Goal: Information Seeking & Learning: Check status

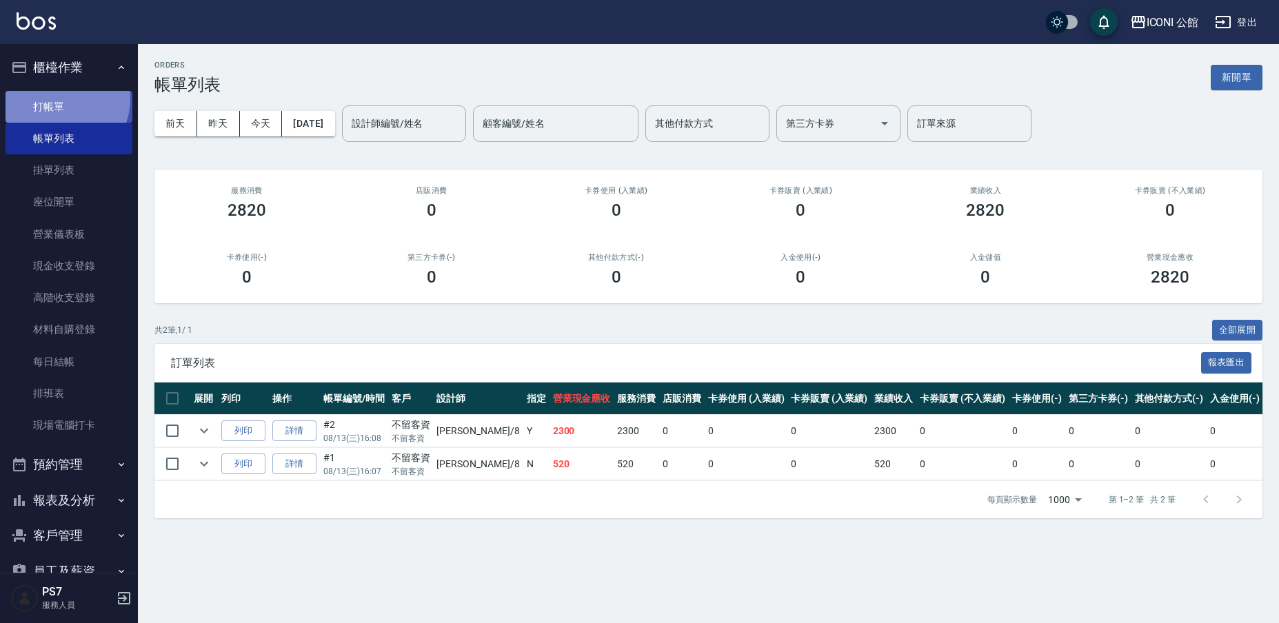
click at [55, 98] on link "打帳單" at bounding box center [69, 107] width 127 height 32
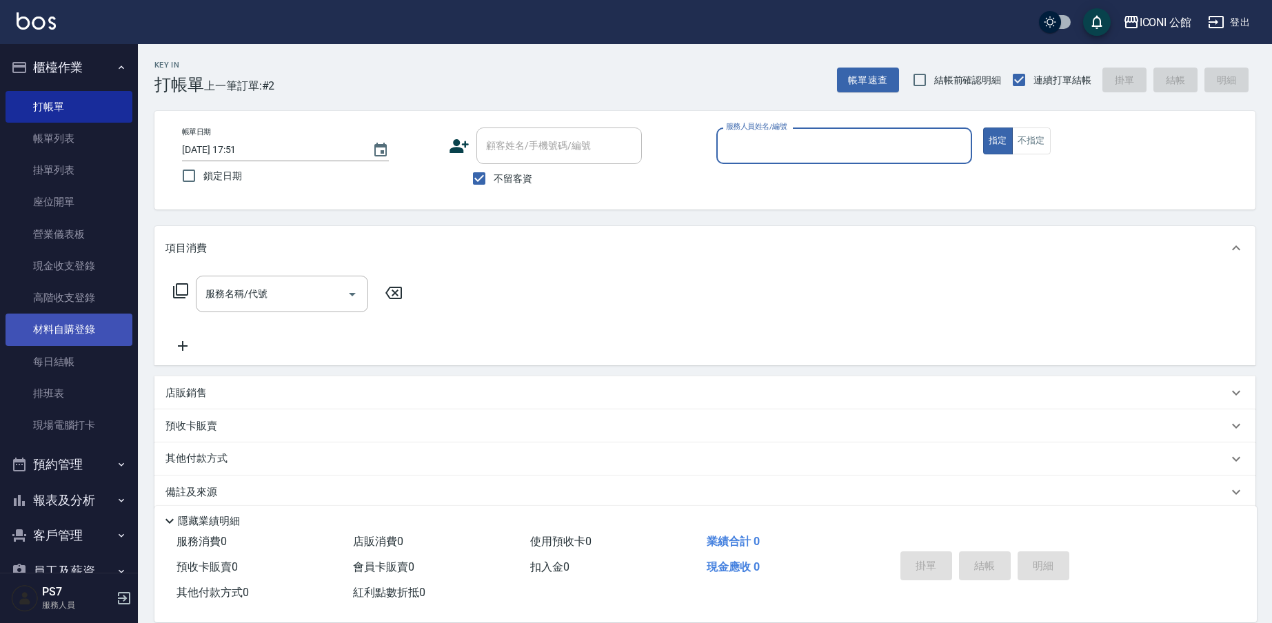
scroll to position [18, 0]
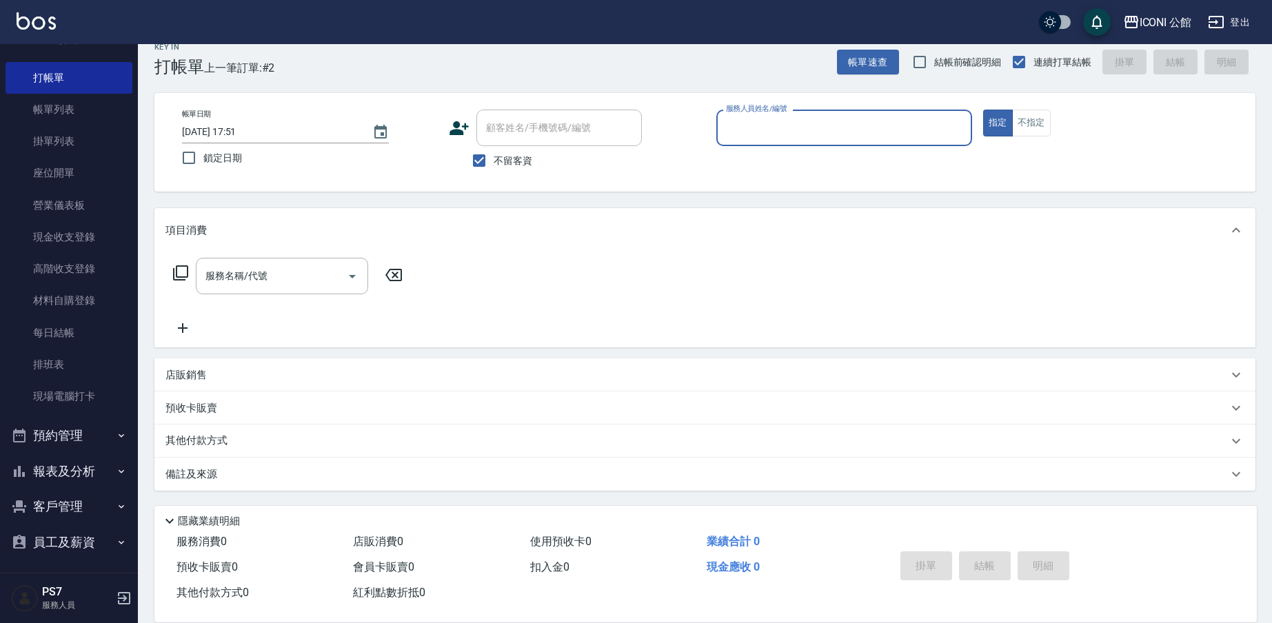
click at [59, 459] on button "報表及分析" at bounding box center [69, 472] width 127 height 36
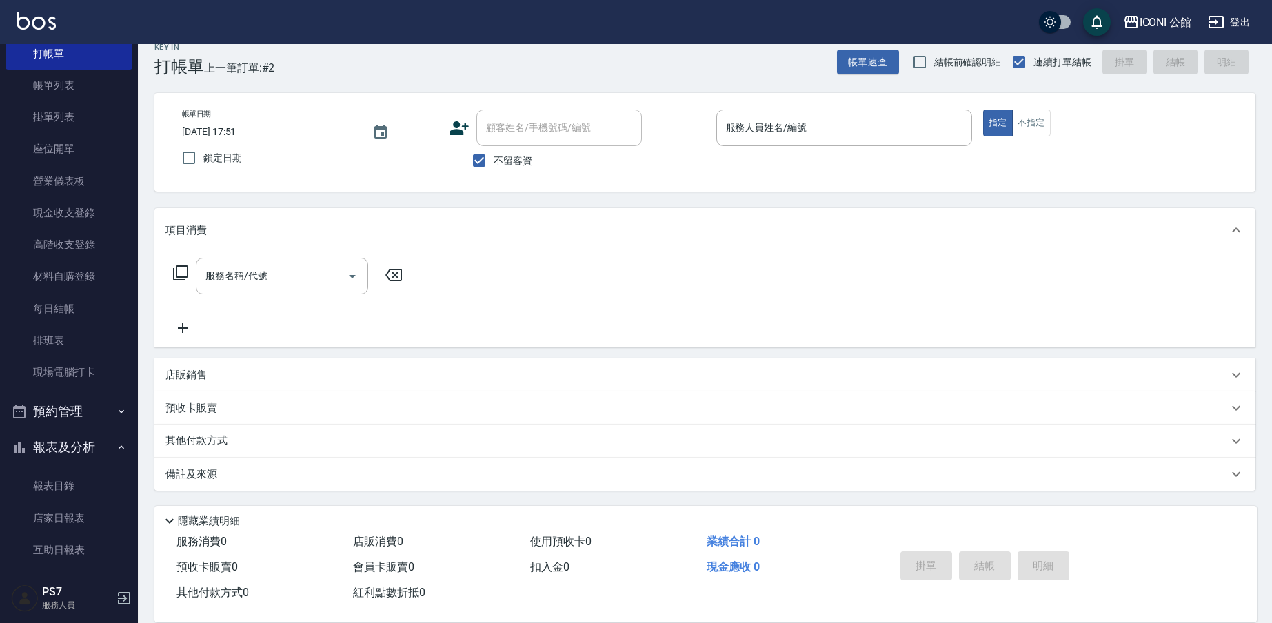
scroll to position [110, 0]
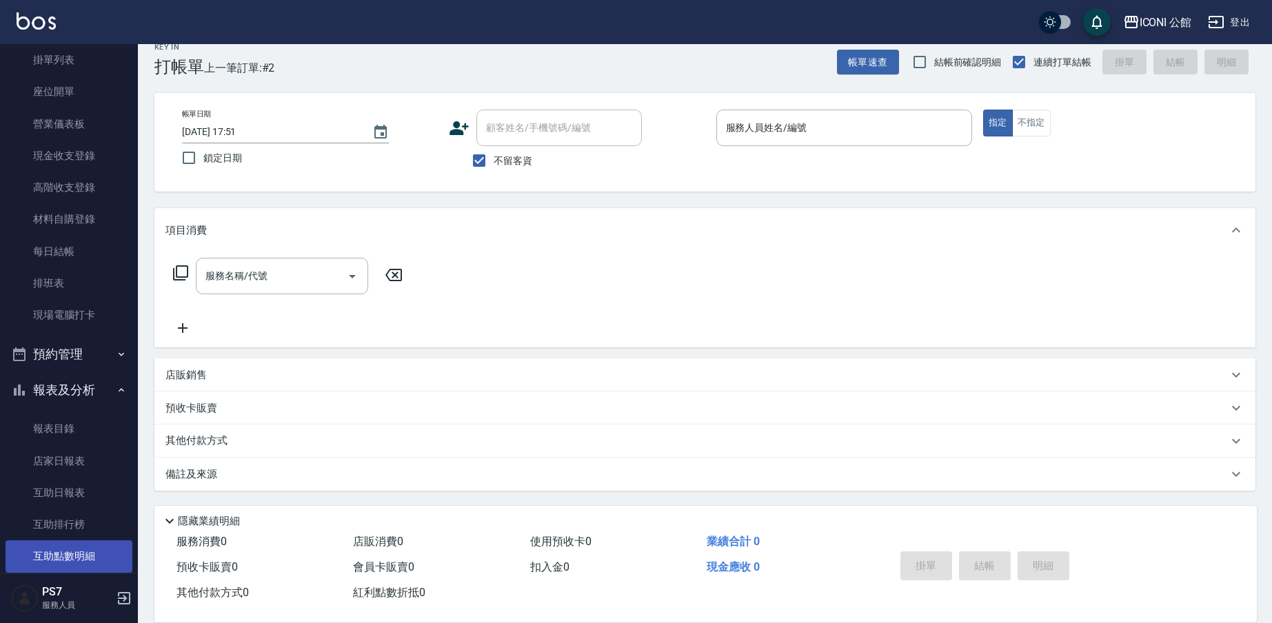
click at [57, 542] on link "互助點數明細" at bounding box center [69, 557] width 127 height 32
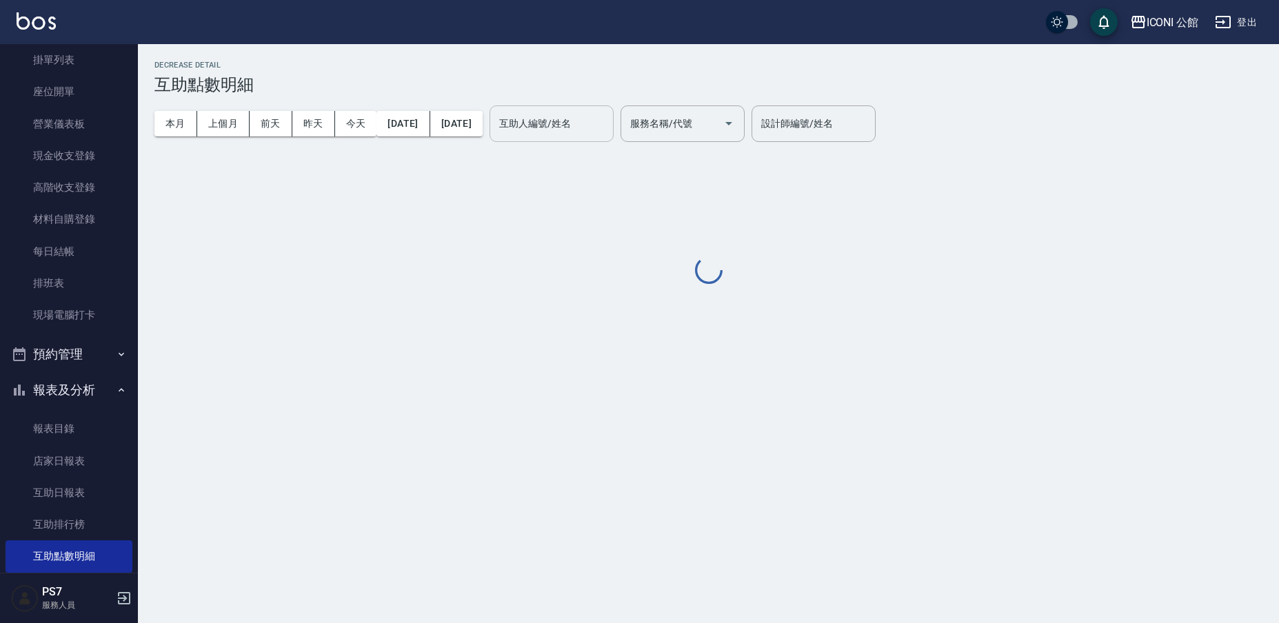
click at [547, 128] on input "互助人編號/姓名" at bounding box center [552, 124] width 112 height 24
type input "[PERSON_NAME]-21"
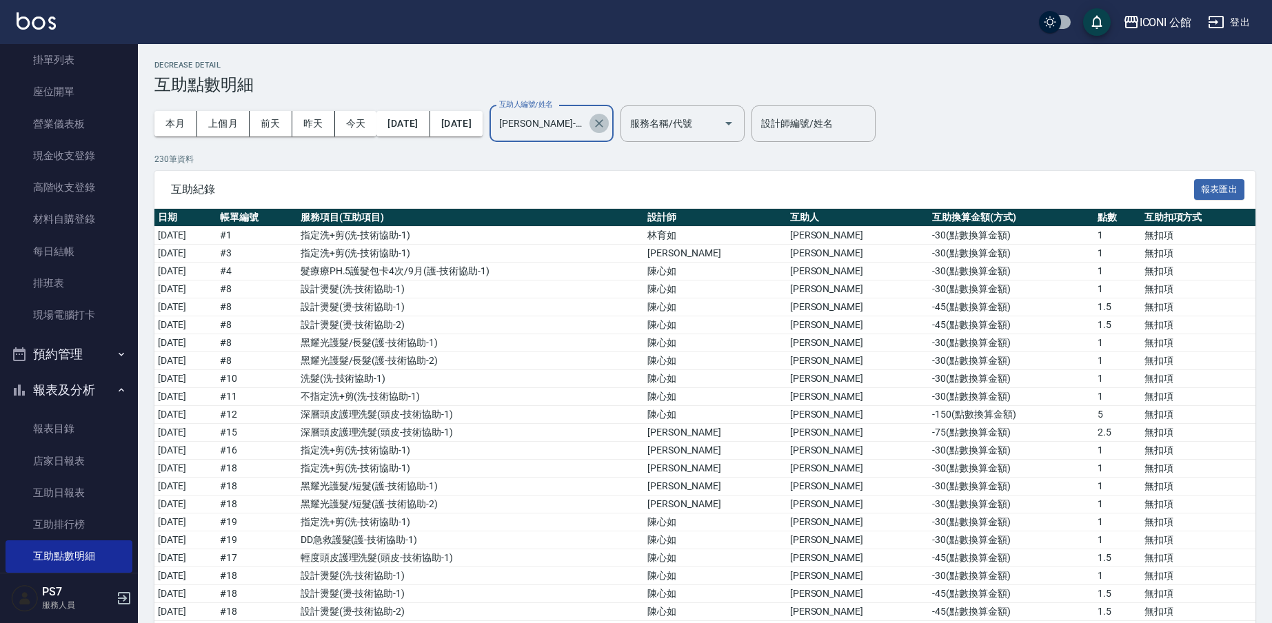
click at [606, 119] on icon "Clear" at bounding box center [599, 124] width 14 height 14
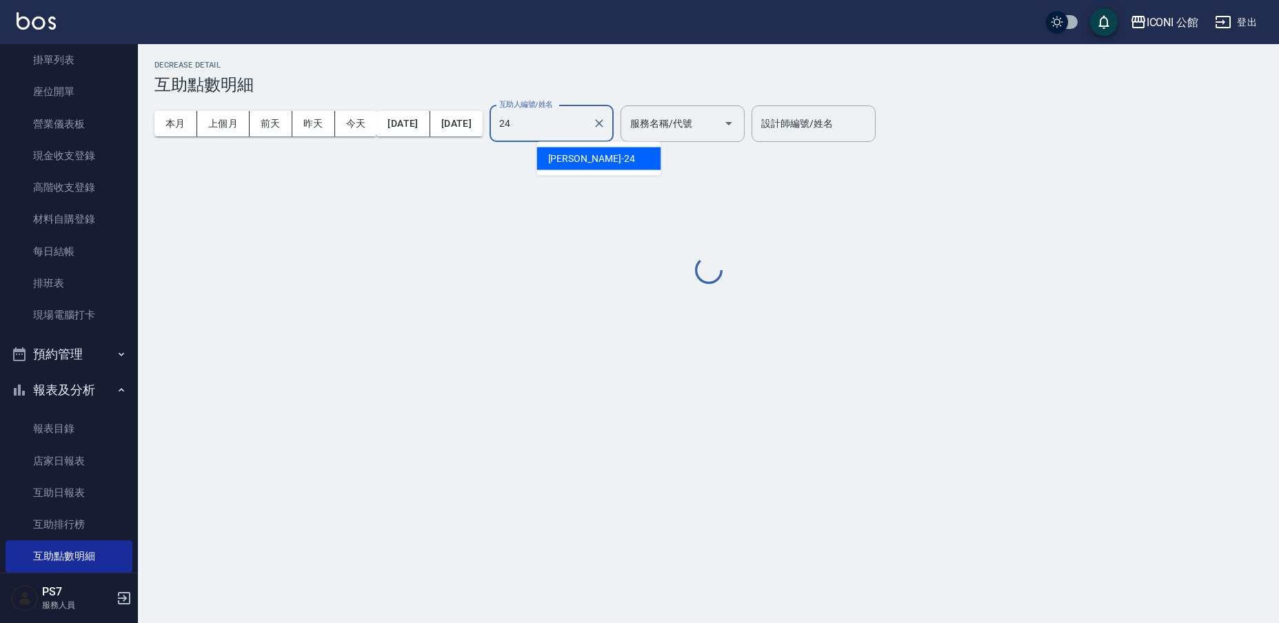
type input "[PERSON_NAME]-24"
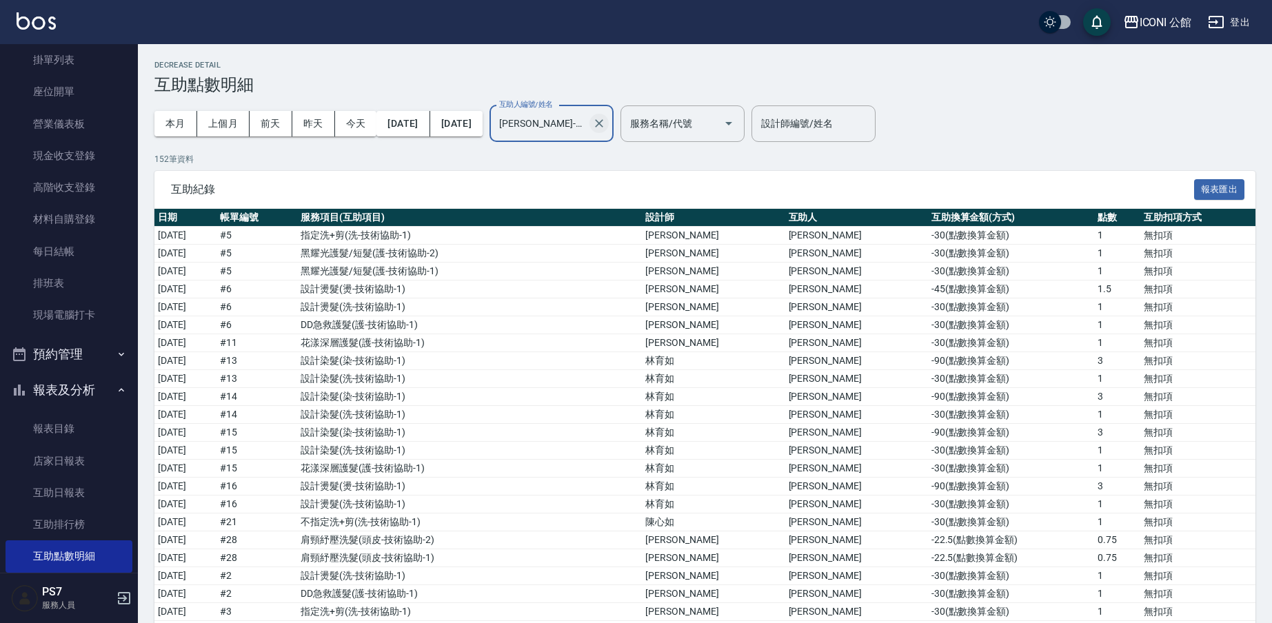
click at [606, 123] on icon "Clear" at bounding box center [599, 124] width 14 height 14
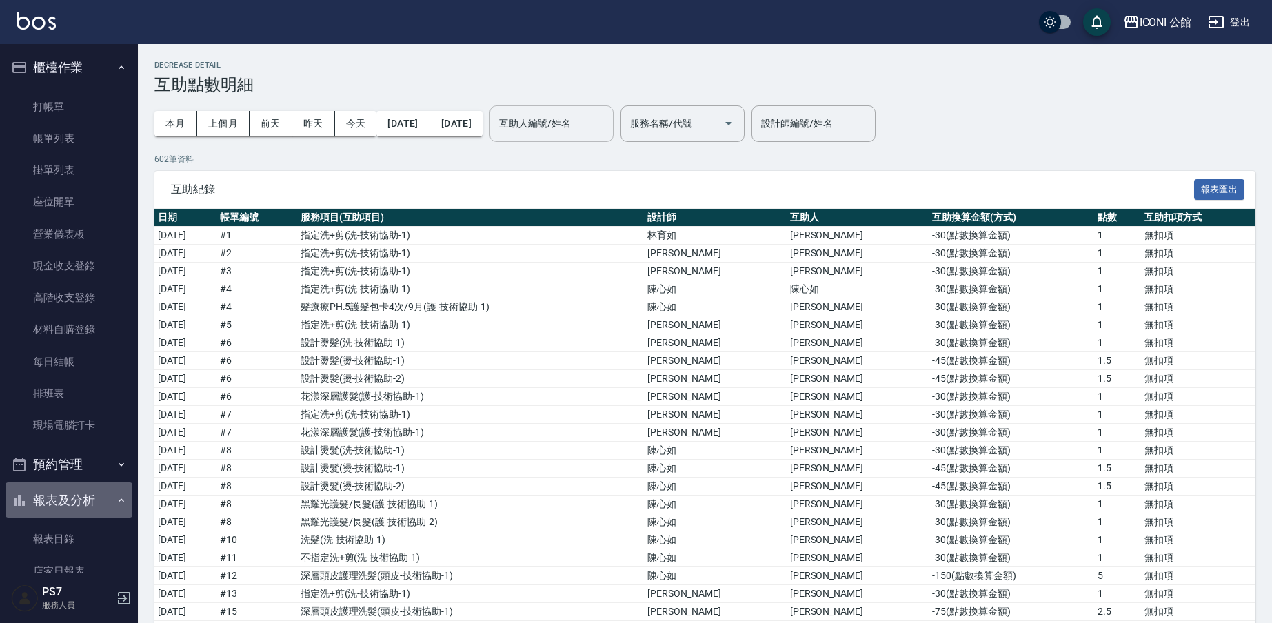
click at [91, 493] on button "報表及分析" at bounding box center [69, 501] width 127 height 36
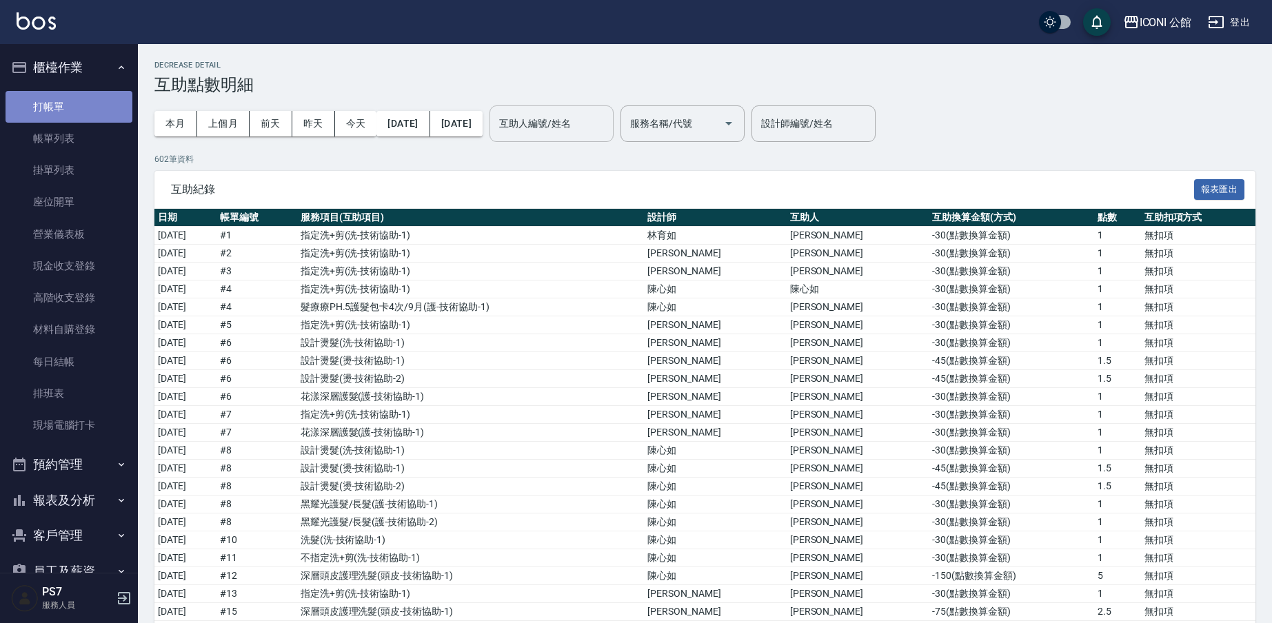
click at [74, 117] on link "打帳單" at bounding box center [69, 107] width 127 height 32
